Goal: Transaction & Acquisition: Subscribe to service/newsletter

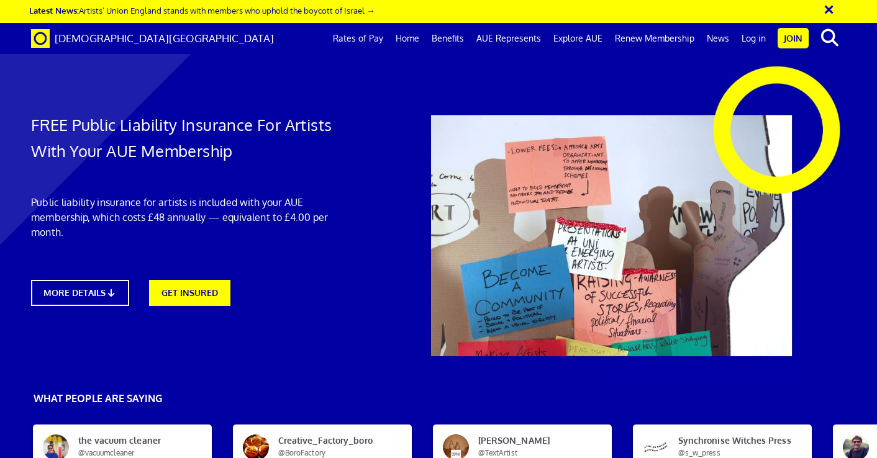
scroll to position [0, 6]
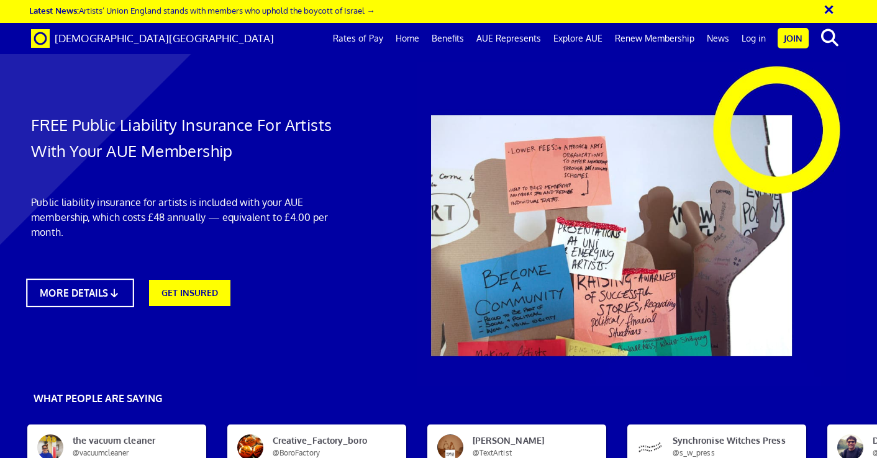
click at [95, 297] on link "MORE DETAILS" at bounding box center [79, 293] width 107 height 29
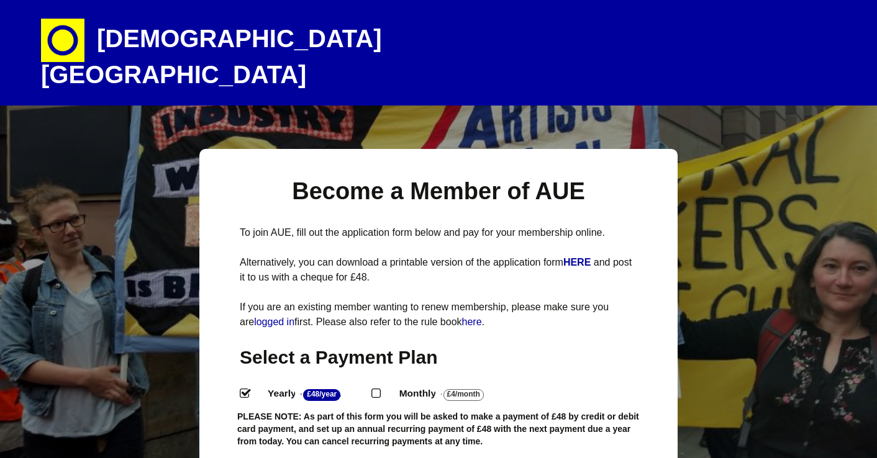
select select
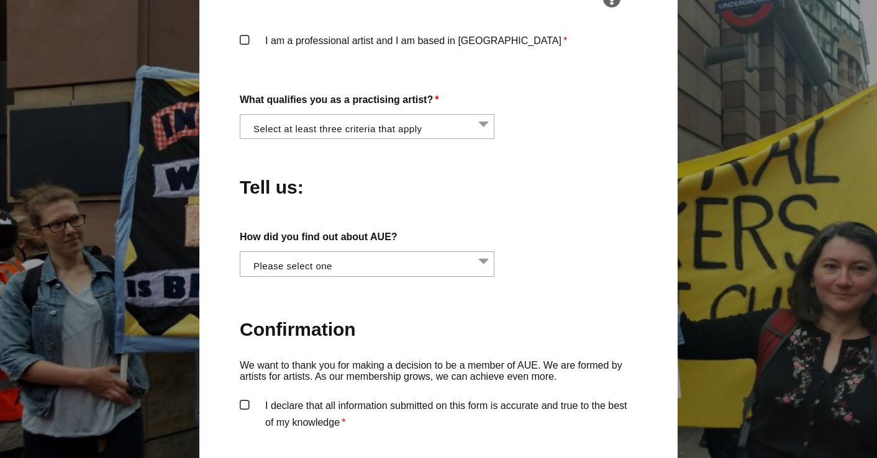
scroll to position [1024, 0]
click at [482, 114] on li at bounding box center [370, 124] width 255 height 21
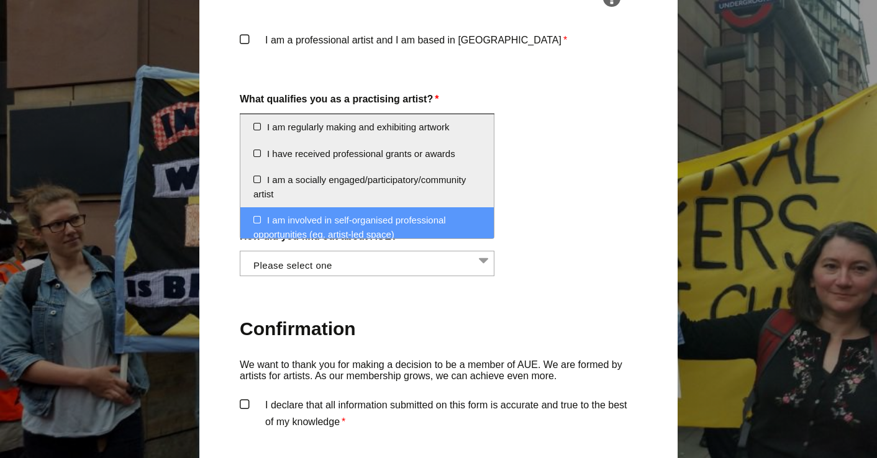
click at [592, 232] on div "How did you find out about AUE? Word of mouth Facebook Twitter Other social med…" at bounding box center [438, 252] width 397 height 48
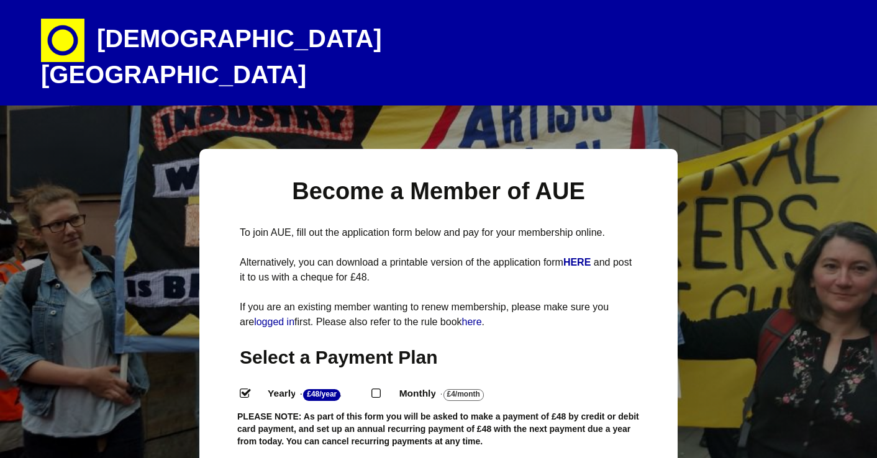
scroll to position [-10, 0]
